Goal: Use online tool/utility: Utilize a website feature to perform a specific function

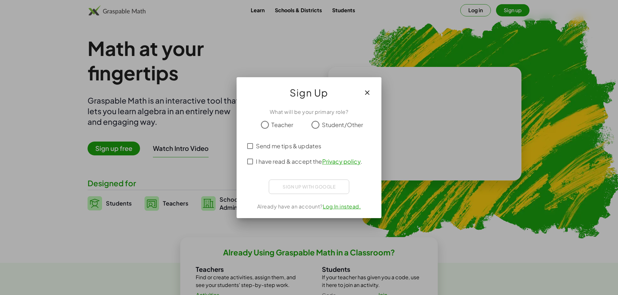
click at [272, 127] on span "Teacher" at bounding box center [282, 124] width 22 height 9
click at [368, 95] on icon "button" at bounding box center [367, 93] width 8 height 8
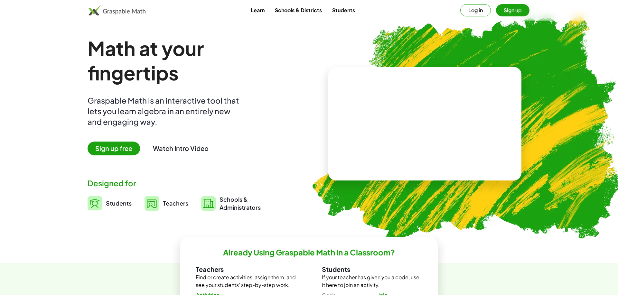
click at [471, 7] on button "Log in" at bounding box center [475, 10] width 31 height 12
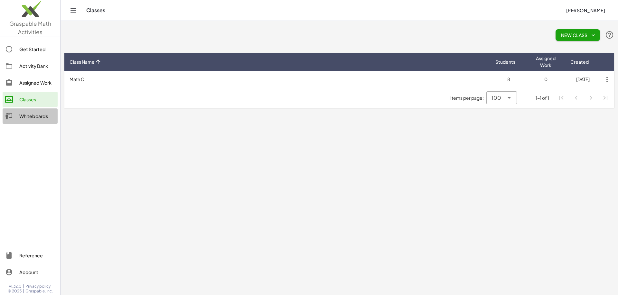
click at [33, 115] on div "Whiteboards" at bounding box center [37, 116] width 36 height 8
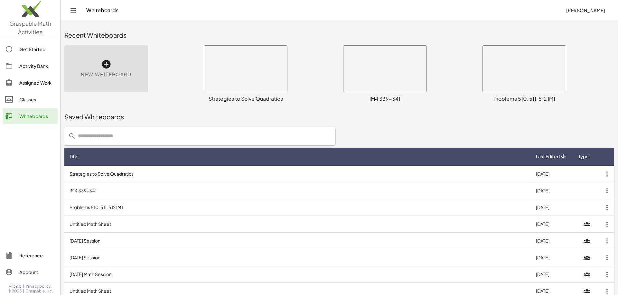
click at [105, 67] on icon at bounding box center [106, 64] width 10 height 10
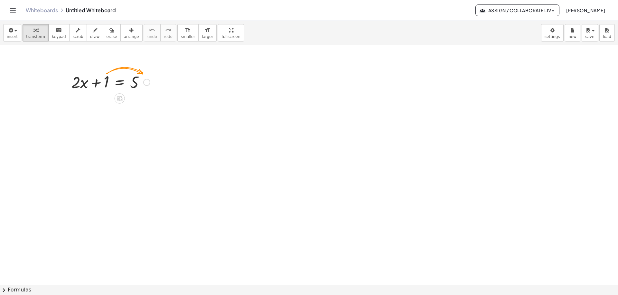
click at [145, 81] on div at bounding box center [146, 82] width 7 height 7
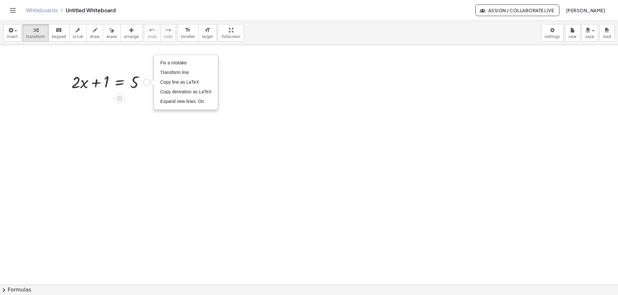
click at [99, 73] on div at bounding box center [110, 82] width 85 height 22
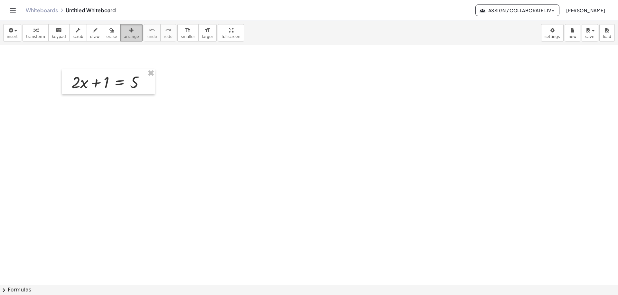
click at [126, 38] on span "arrange" at bounding box center [131, 36] width 15 height 5
click at [5, 31] on button "insert" at bounding box center [12, 32] width 18 height 17
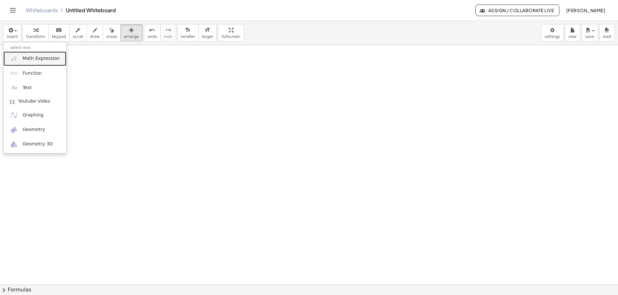
click at [20, 60] on link "Math Expression" at bounding box center [35, 58] width 63 height 14
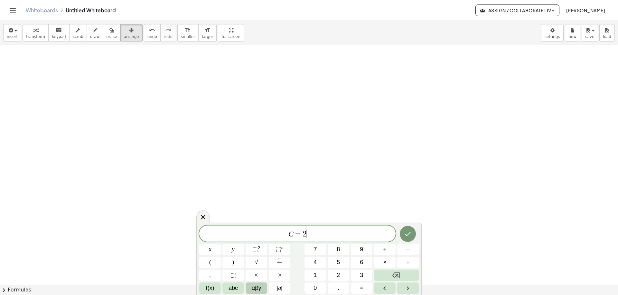
click at [250, 286] on button "αβγ" at bounding box center [257, 288] width 22 height 11
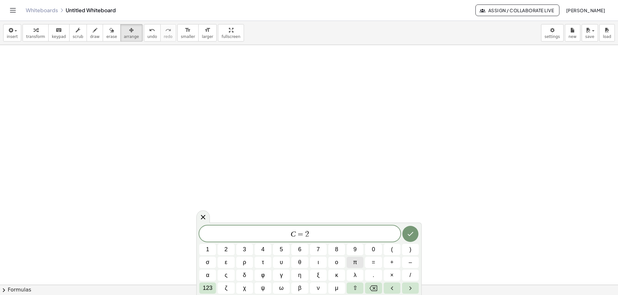
click at [352, 264] on button "π" at bounding box center [355, 262] width 17 height 11
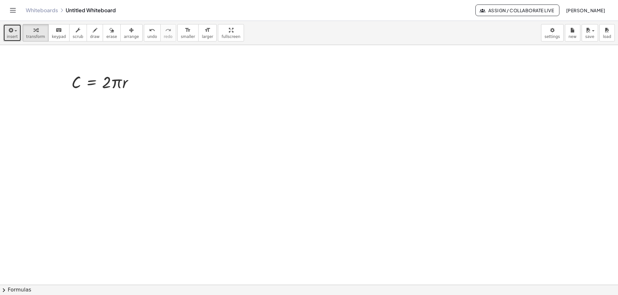
click at [15, 37] on span "insert" at bounding box center [12, 36] width 11 height 5
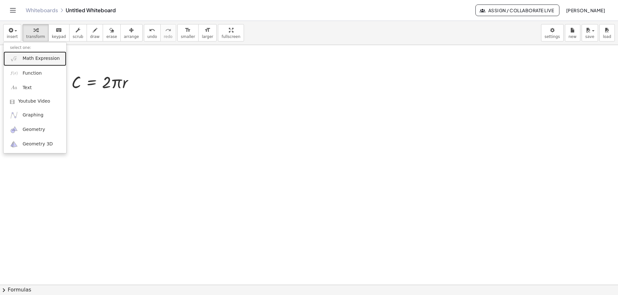
click at [15, 57] on img at bounding box center [14, 59] width 8 height 8
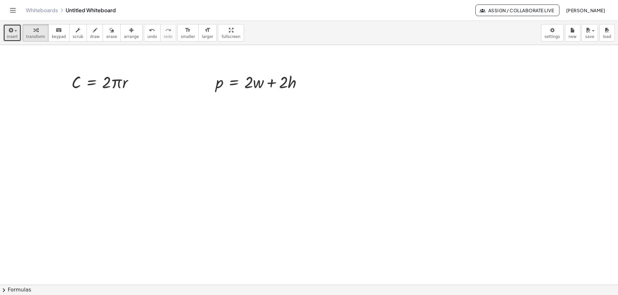
click at [8, 31] on icon "button" at bounding box center [10, 30] width 6 height 8
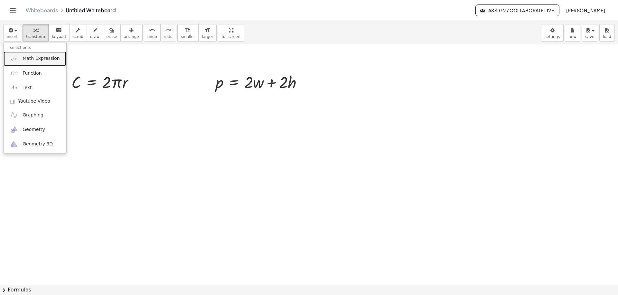
click at [14, 57] on img at bounding box center [14, 59] width 8 height 8
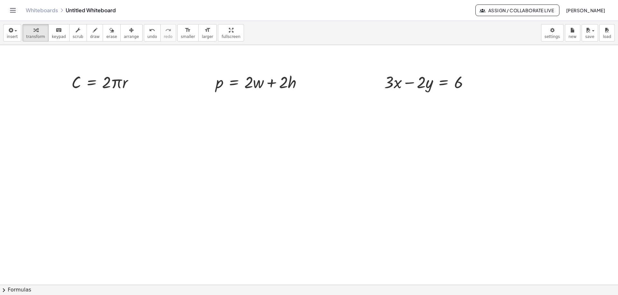
click at [151, 1] on div "Whiteboards Untitled Whiteboard Assign / Collaborate Live [PERSON_NAME]" at bounding box center [309, 10] width 602 height 21
click at [93, 33] on div "button" at bounding box center [95, 30] width 10 height 8
click at [123, 90] on div at bounding box center [309, 285] width 618 height 480
click at [147, 37] on span "undo" at bounding box center [152, 36] width 10 height 5
click at [39, 35] on span "transform" at bounding box center [35, 36] width 19 height 5
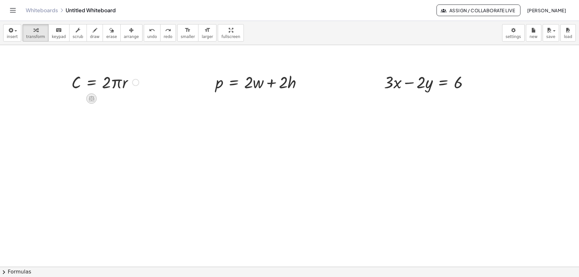
click at [94, 100] on icon at bounding box center [91, 98] width 7 height 7
click at [105, 98] on span "÷" at bounding box center [105, 98] width 4 height 9
click at [113, 115] on div at bounding box center [101, 109] width 81 height 32
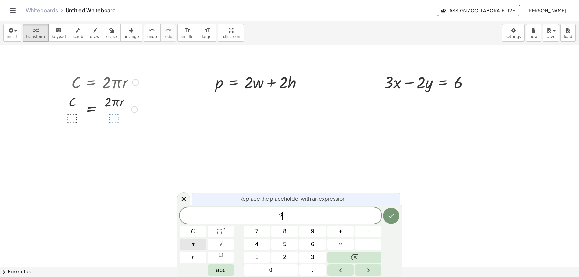
click at [200, 247] on button "π" at bounding box center [193, 243] width 26 height 11
click at [73, 119] on div at bounding box center [101, 109] width 81 height 32
click at [393, 212] on icon "Done" at bounding box center [391, 216] width 8 height 8
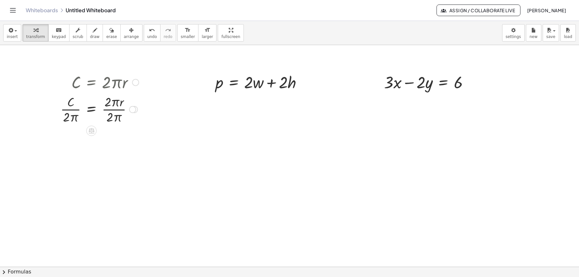
click at [115, 110] on div at bounding box center [99, 109] width 85 height 32
click at [112, 122] on div at bounding box center [99, 109] width 85 height 32
click at [116, 119] on div at bounding box center [99, 109] width 85 height 32
drag, startPoint x: 116, startPoint y: 119, endPoint x: 114, endPoint y: 103, distance: 16.3
click at [90, 34] on span "draw" at bounding box center [95, 36] width 10 height 5
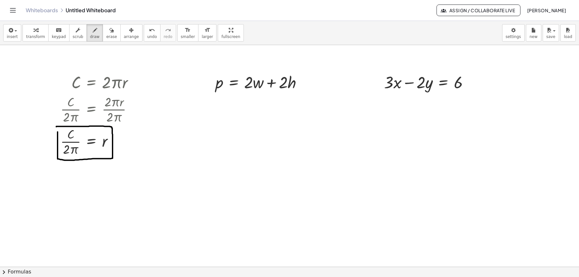
click at [36, 36] on span "transform" at bounding box center [35, 36] width 19 height 5
click at [93, 33] on icon "button" at bounding box center [95, 30] width 5 height 8
drag, startPoint x: 263, startPoint y: 65, endPoint x: 258, endPoint y: 80, distance: 15.7
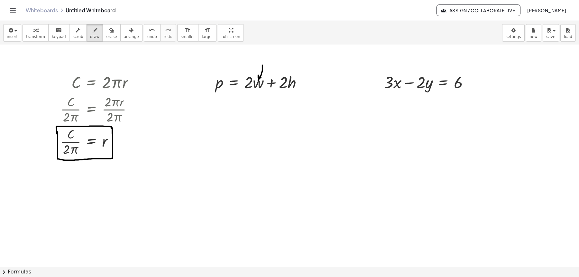
drag, startPoint x: 258, startPoint y: 75, endPoint x: 262, endPoint y: 77, distance: 4.3
click at [111, 39] on button "erase" at bounding box center [112, 32] width 18 height 17
drag, startPoint x: 263, startPoint y: 61, endPoint x: 258, endPoint y: 74, distance: 14.7
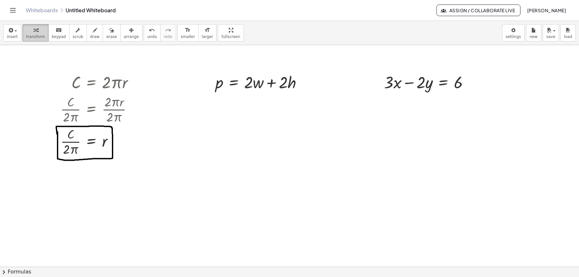
click at [43, 37] on button "transform" at bounding box center [36, 32] width 26 height 17
click at [236, 98] on icon at bounding box center [234, 98] width 6 height 5
click at [224, 99] on div "−" at bounding box center [221, 98] width 10 height 10
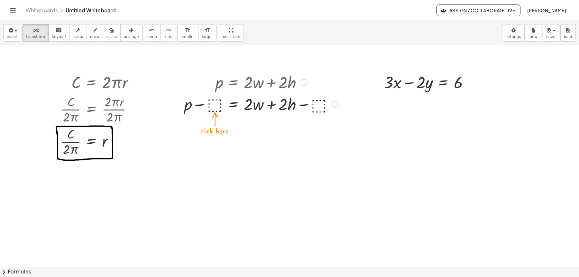
click at [216, 103] on div at bounding box center [261, 104] width 161 height 22
click at [305, 106] on div at bounding box center [261, 104] width 163 height 22
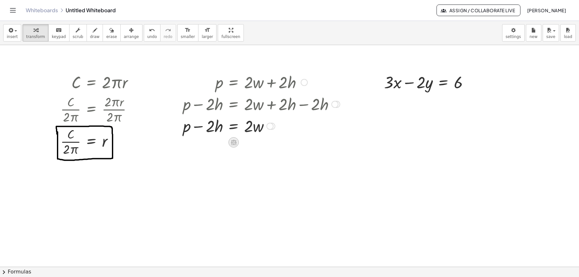
click at [233, 144] on icon at bounding box center [234, 142] width 6 height 5
click at [246, 144] on span "÷" at bounding box center [247, 142] width 4 height 9
click at [251, 164] on div at bounding box center [261, 152] width 163 height 32
drag, startPoint x: 254, startPoint y: 161, endPoint x: 250, endPoint y: 149, distance: 12.5
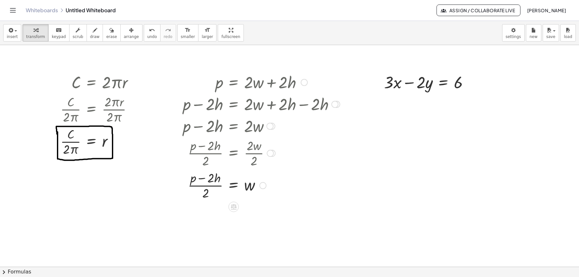
click at [232, 185] on div at bounding box center [261, 185] width 163 height 32
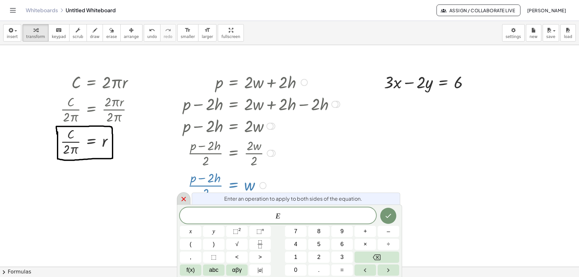
click at [184, 197] on icon at bounding box center [184, 199] width 8 height 8
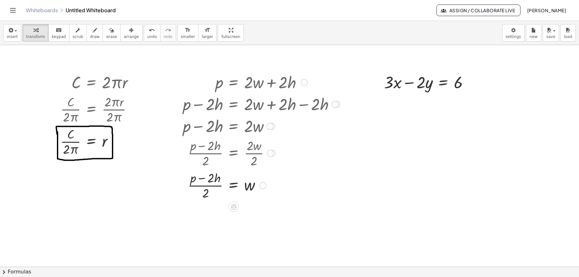
click at [236, 186] on div at bounding box center [261, 185] width 163 height 32
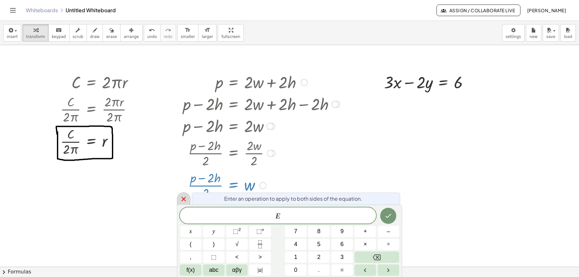
click at [177, 196] on div at bounding box center [184, 198] width 14 height 13
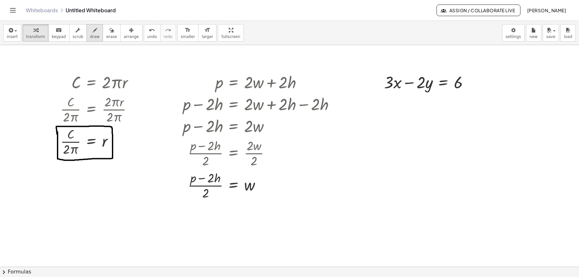
click at [95, 36] on button "draw" at bounding box center [95, 32] width 17 height 17
click at [38, 30] on div "button" at bounding box center [35, 30] width 19 height 8
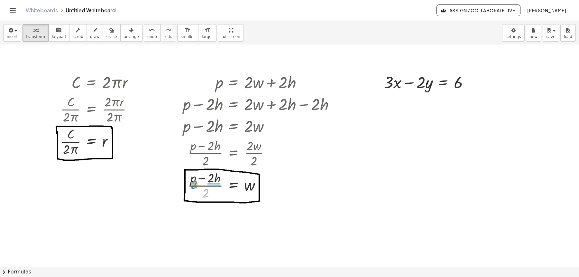
drag, startPoint x: 208, startPoint y: 194, endPoint x: 196, endPoint y: 186, distance: 14.5
click at [196, 186] on div at bounding box center [261, 185] width 163 height 32
drag, startPoint x: 214, startPoint y: 226, endPoint x: 209, endPoint y: 213, distance: 14.1
click at [87, 31] on button "draw" at bounding box center [95, 32] width 17 height 17
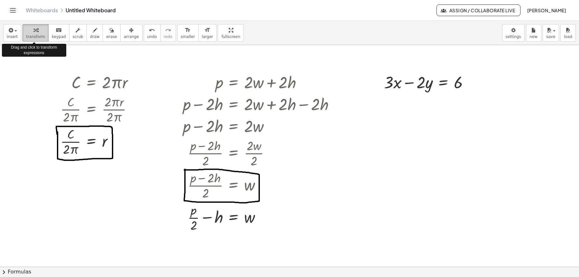
click at [31, 33] on div "button" at bounding box center [35, 30] width 19 height 8
click at [93, 32] on icon "button" at bounding box center [95, 30] width 5 height 8
drag, startPoint x: 430, startPoint y: 66, endPoint x: 430, endPoint y: 74, distance: 8.7
drag, startPoint x: 428, startPoint y: 73, endPoint x: 433, endPoint y: 74, distance: 5.2
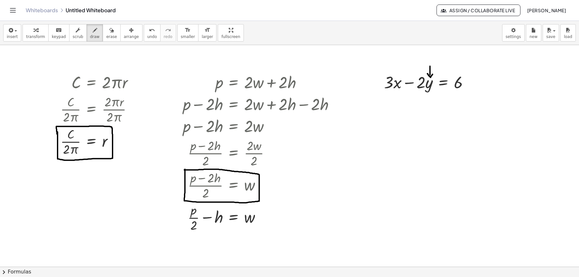
click at [109, 30] on icon "button" at bounding box center [111, 30] width 5 height 8
click at [35, 32] on icon "button" at bounding box center [35, 30] width 5 height 8
click at [445, 101] on icon at bounding box center [443, 98] width 7 height 7
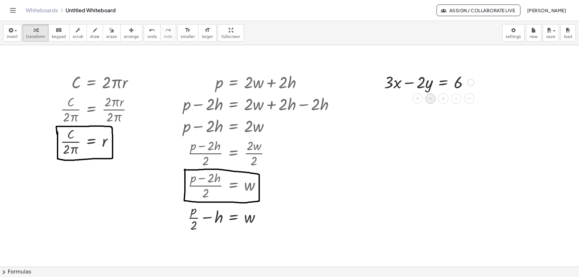
click at [434, 100] on div "−" at bounding box center [430, 98] width 10 height 10
click at [421, 78] on div at bounding box center [429, 82] width 159 height 22
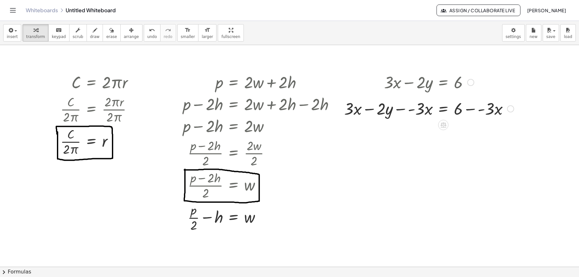
drag, startPoint x: 507, startPoint y: 82, endPoint x: 507, endPoint y: 111, distance: 29.0
click at [443, 109] on div "+ · 3 · x − · 2 · y = 6 − + − · - 3 · x · - 3 · x" at bounding box center [443, 109] width 0 height 0
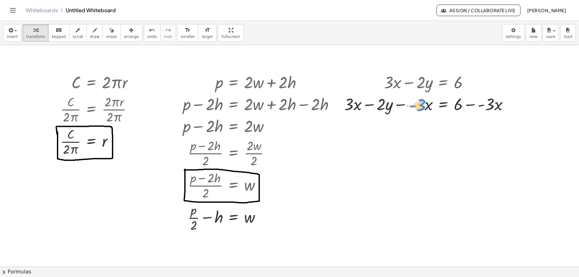
drag, startPoint x: 414, startPoint y: 106, endPoint x: 418, endPoint y: 107, distance: 4.3
click at [418, 107] on div at bounding box center [429, 104] width 176 height 22
click at [418, 106] on div at bounding box center [429, 104] width 176 height 22
click at [431, 106] on div at bounding box center [429, 104] width 176 height 22
click at [414, 106] on div at bounding box center [429, 104] width 176 height 22
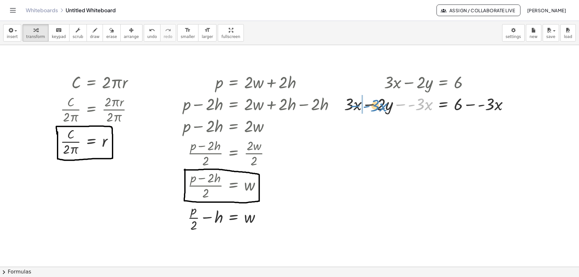
drag, startPoint x: 421, startPoint y: 106, endPoint x: 372, endPoint y: 107, distance: 48.3
click at [372, 107] on div at bounding box center [429, 104] width 176 height 22
click at [389, 107] on div at bounding box center [429, 104] width 176 height 22
click at [382, 106] on div at bounding box center [429, 104] width 176 height 22
click at [394, 107] on div at bounding box center [429, 104] width 176 height 22
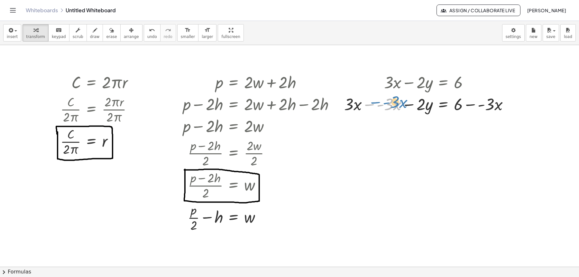
drag, startPoint x: 398, startPoint y: 107, endPoint x: 407, endPoint y: 105, distance: 9.0
click at [407, 105] on div at bounding box center [429, 104] width 176 height 22
drag, startPoint x: 382, startPoint y: 106, endPoint x: 391, endPoint y: 107, distance: 9.1
click at [391, 107] on div at bounding box center [429, 104] width 176 height 22
click at [382, 105] on div at bounding box center [429, 104] width 176 height 22
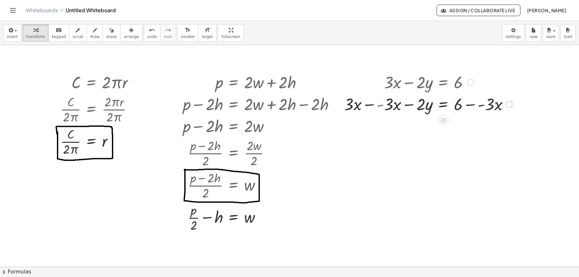
click at [390, 105] on div at bounding box center [429, 104] width 176 height 22
click at [397, 106] on div at bounding box center [429, 104] width 176 height 22
click at [397, 104] on div at bounding box center [429, 104] width 176 height 22
click at [443, 104] on div at bounding box center [429, 104] width 176 height 22
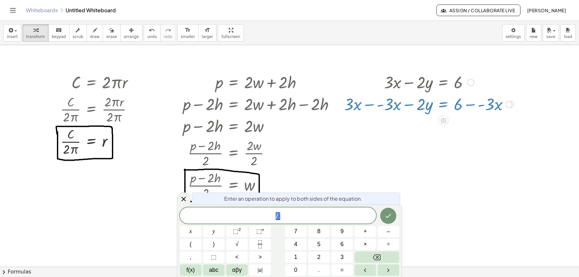
drag, startPoint x: 289, startPoint y: 217, endPoint x: 208, endPoint y: 217, distance: 81.1
click at [208, 217] on span "E" at bounding box center [278, 215] width 196 height 9
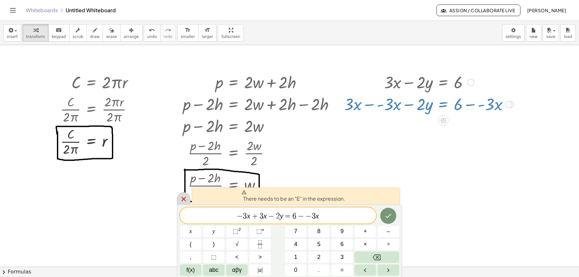
click at [179, 201] on div at bounding box center [184, 198] width 14 height 13
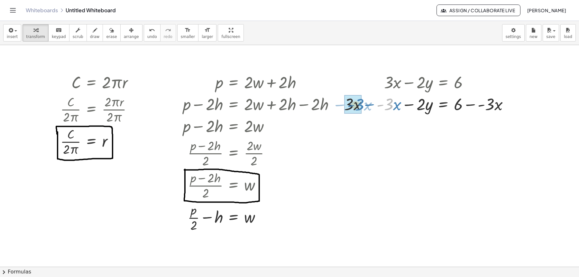
drag, startPoint x: 382, startPoint y: 105, endPoint x: 353, endPoint y: 106, distance: 29.0
click at [147, 34] on span "undo" at bounding box center [152, 36] width 10 height 5
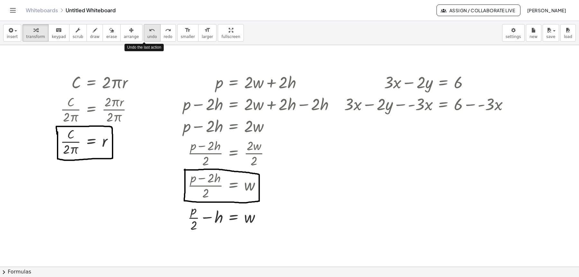
click at [147, 34] on span "undo" at bounding box center [152, 36] width 10 height 5
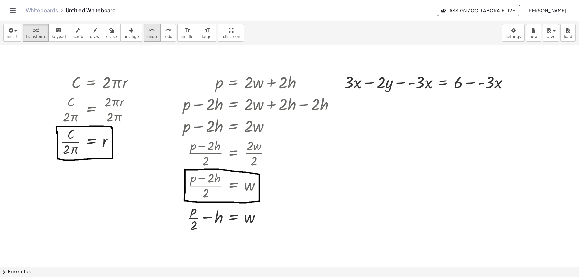
click at [147, 37] on span "undo" at bounding box center [152, 36] width 10 height 5
click at [144, 36] on button "undo undo" at bounding box center [152, 32] width 17 height 17
click at [396, 86] on div at bounding box center [429, 82] width 176 height 22
click at [389, 84] on div at bounding box center [429, 82] width 176 height 22
drag, startPoint x: 389, startPoint y: 84, endPoint x: 450, endPoint y: 86, distance: 60.5
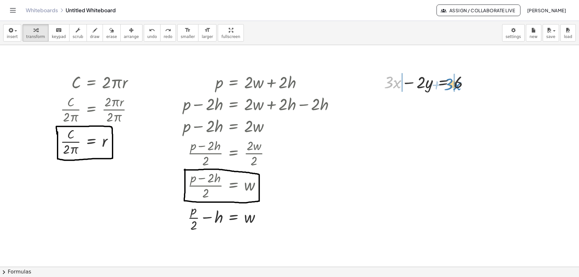
click at [450, 86] on div at bounding box center [429, 82] width 176 height 22
click at [380, 84] on div at bounding box center [429, 82] width 176 height 22
click at [147, 36] on span "undo" at bounding box center [152, 36] width 10 height 5
click at [376, 81] on div at bounding box center [408, 82] width 218 height 22
click at [147, 35] on span "undo" at bounding box center [152, 36] width 10 height 5
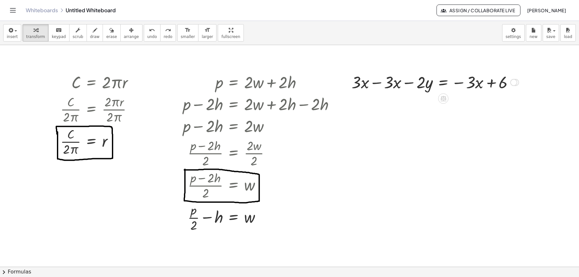
click at [372, 82] on div at bounding box center [408, 82] width 218 height 22
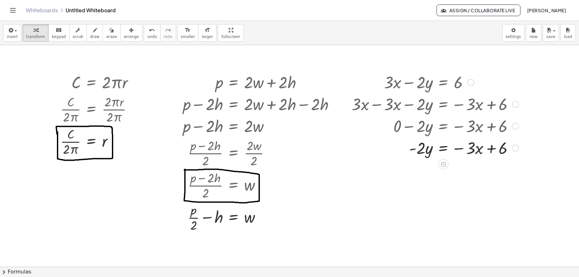
drag, startPoint x: 514, startPoint y: 84, endPoint x: 498, endPoint y: 184, distance: 101.4
drag, startPoint x: 515, startPoint y: 146, endPoint x: 517, endPoint y: 120, distance: 26.1
click at [443, 125] on div "· 2 · y = − · 3 · x + 6 -" at bounding box center [443, 125] width 0 height 0
click at [442, 140] on icon at bounding box center [444, 142] width 6 height 5
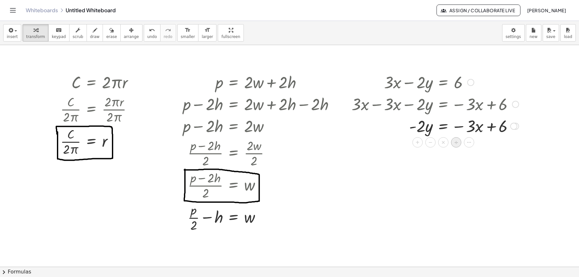
click at [456, 145] on span "÷" at bounding box center [457, 142] width 4 height 9
click at [423, 134] on div at bounding box center [429, 125] width 176 height 32
drag, startPoint x: 422, startPoint y: 135, endPoint x: 422, endPoint y: 129, distance: 6.1
click at [422, 129] on div at bounding box center [429, 125] width 176 height 33
click at [429, 134] on div at bounding box center [429, 125] width 176 height 33
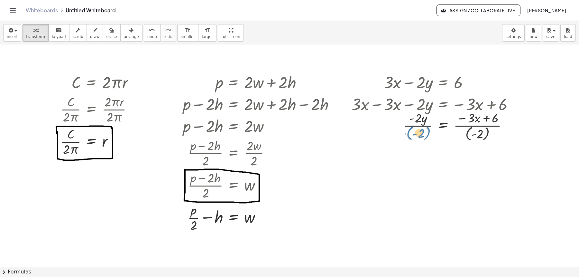
click at [429, 135] on div at bounding box center [429, 125] width 176 height 33
drag, startPoint x: 427, startPoint y: 136, endPoint x: 425, endPoint y: 123, distance: 13.0
click at [425, 123] on div at bounding box center [429, 125] width 176 height 33
click at [469, 134] on div at bounding box center [429, 125] width 176 height 33
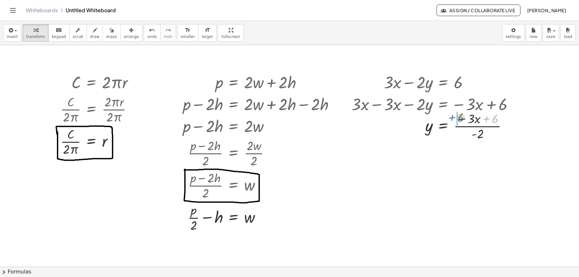
drag, startPoint x: 494, startPoint y: 121, endPoint x: 460, endPoint y: 120, distance: 34.5
click at [460, 120] on div at bounding box center [429, 125] width 176 height 32
drag, startPoint x: 498, startPoint y: 127, endPoint x: 497, endPoint y: 159, distance: 31.6
click at [443, 155] on div "y = − · 3 · x + 6 · ( ) · - 2" at bounding box center [443, 155] width 0 height 0
drag, startPoint x: 474, startPoint y: 165, endPoint x: 482, endPoint y: 156, distance: 12.1
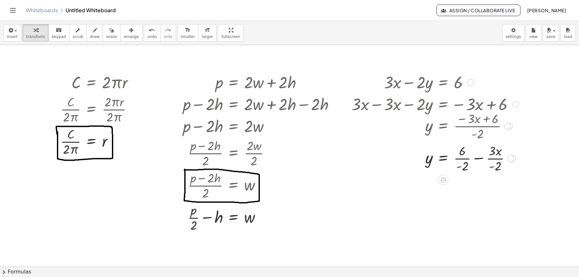
click at [464, 158] on div at bounding box center [429, 158] width 176 height 32
click at [491, 158] on div at bounding box center [429, 158] width 176 height 32
drag, startPoint x: 508, startPoint y: 159, endPoint x: 507, endPoint y: 190, distance: 31.6
click at [443, 189] on div "y = − · 3 · x + · - 2 - 3" at bounding box center [443, 189] width 0 height 0
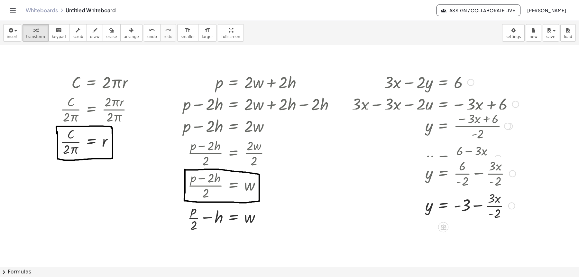
drag, startPoint x: 511, startPoint y: 157, endPoint x: 510, endPoint y: 190, distance: 32.8
click at [443, 173] on div "y = + · 6 · - 2 − · 3 · x · - 2" at bounding box center [443, 173] width 0 height 0
drag, startPoint x: 513, startPoint y: 221, endPoint x: 513, endPoint y: 196, distance: 25.7
click at [513, 199] on div at bounding box center [511, 202] width 7 height 7
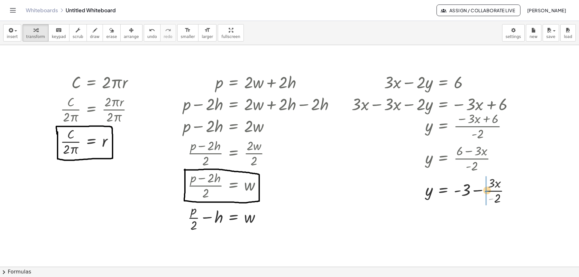
drag, startPoint x: 492, startPoint y: 199, endPoint x: 488, endPoint y: 191, distance: 9.1
click at [488, 191] on div at bounding box center [429, 190] width 176 height 32
click at [484, 194] on div at bounding box center [429, 190] width 176 height 32
drag, startPoint x: 511, startPoint y: 191, endPoint x: 509, endPoint y: 220, distance: 28.4
click at [443, 215] on div "y = · 3 · x + · 2 - 3 +" at bounding box center [443, 215] width 0 height 0
